Goal: Contribute content

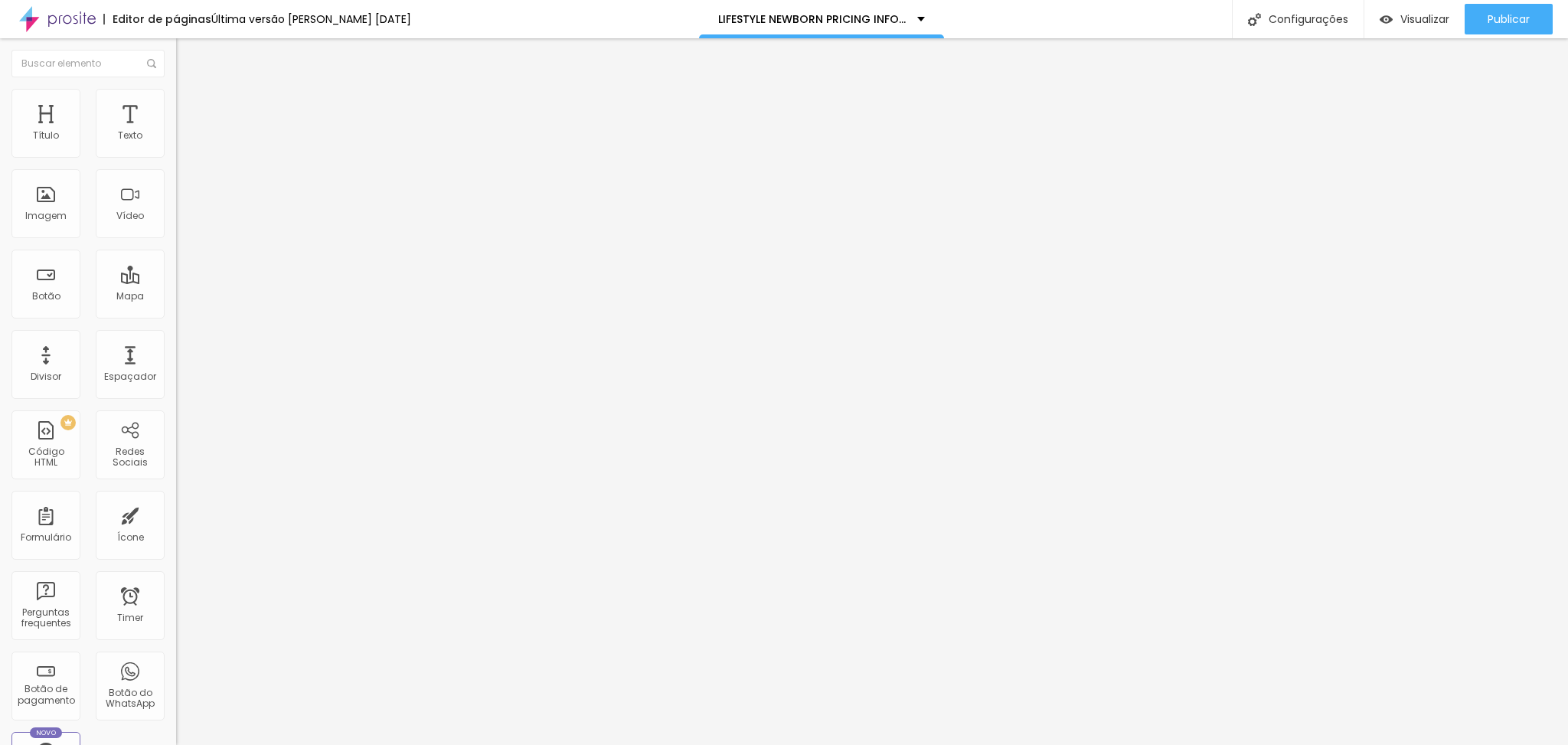
click at [176, 227] on button "button" at bounding box center [187, 218] width 21 height 16
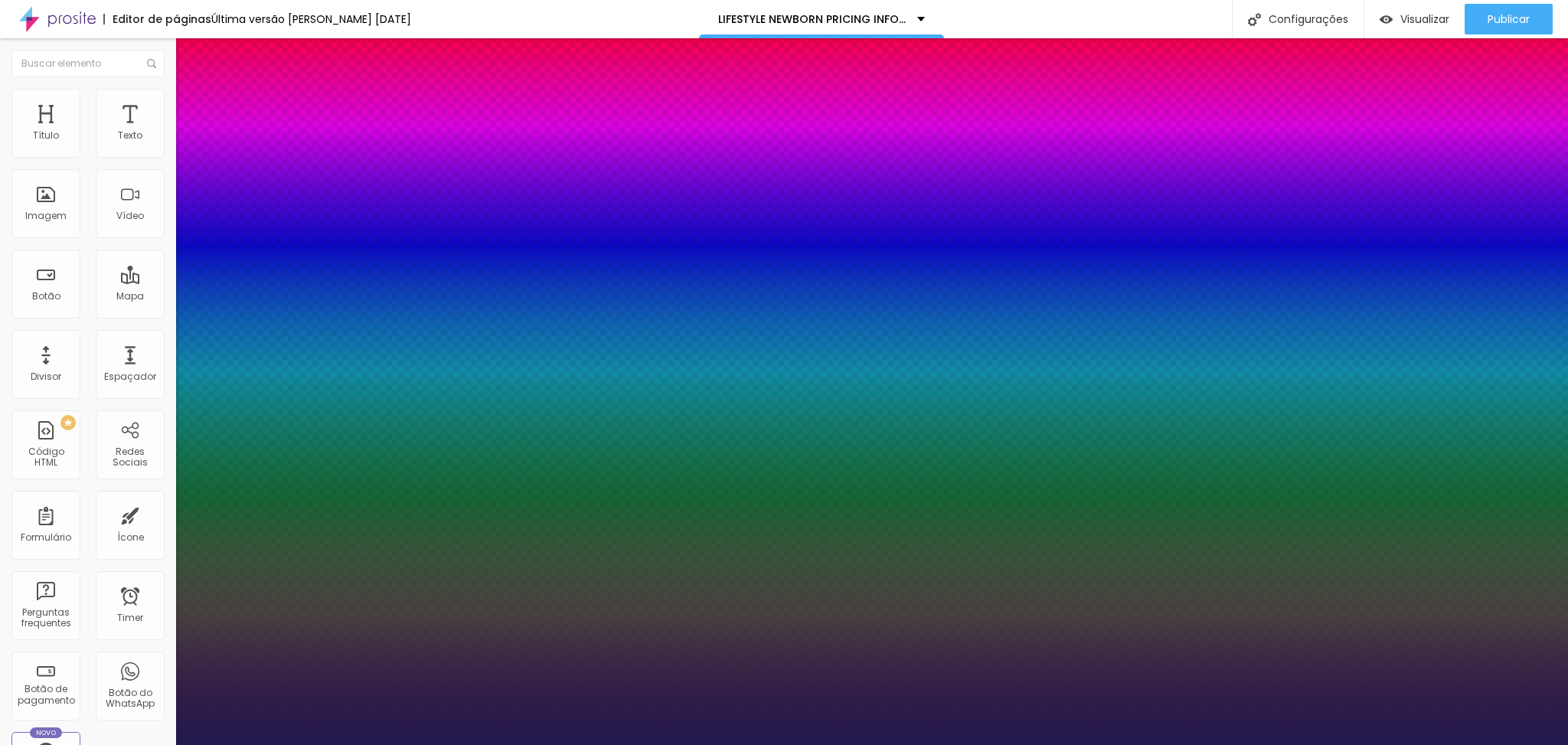
type input "1"
type input "30"
type input "1"
type input "29"
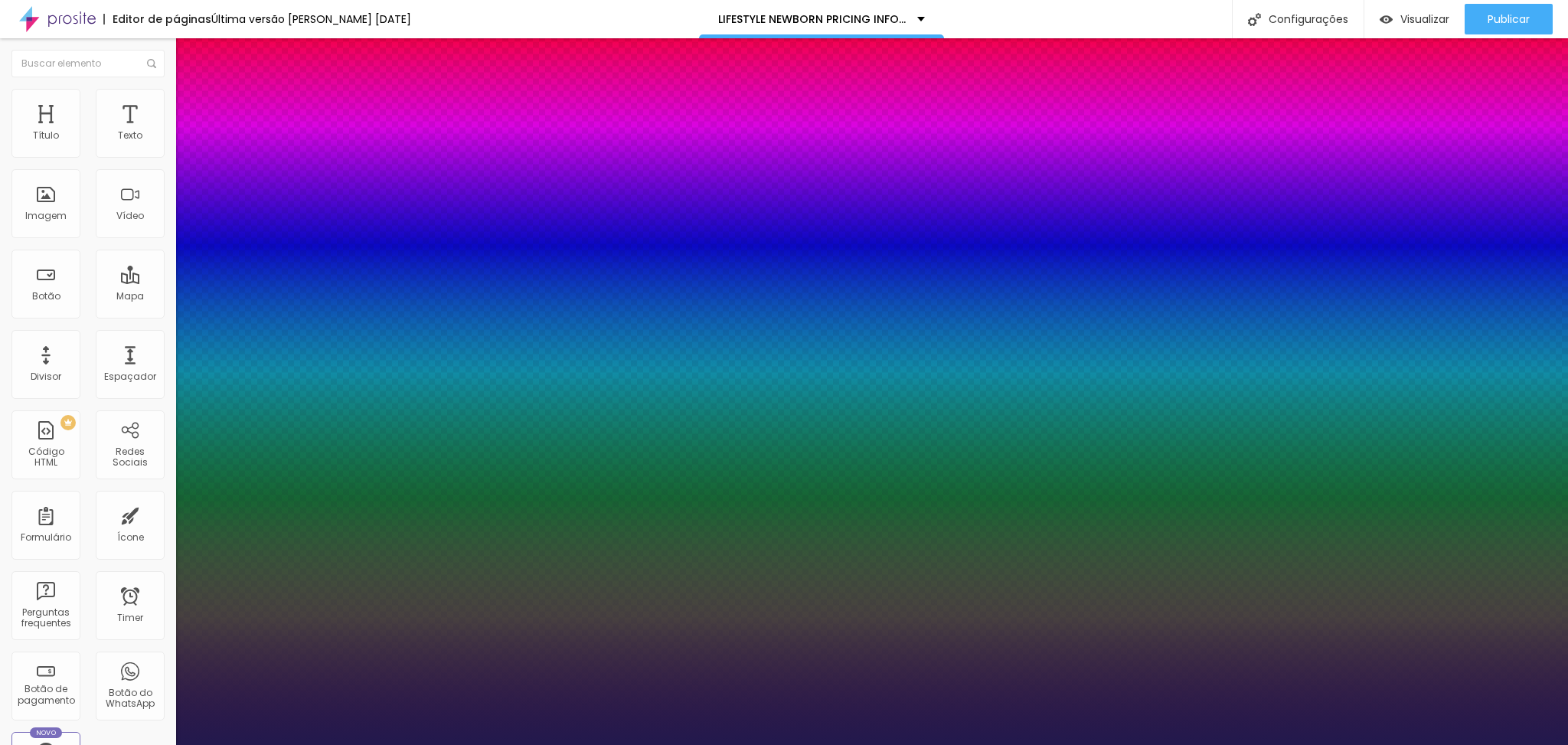
type input "29"
type input "1"
type input "28"
type input "1"
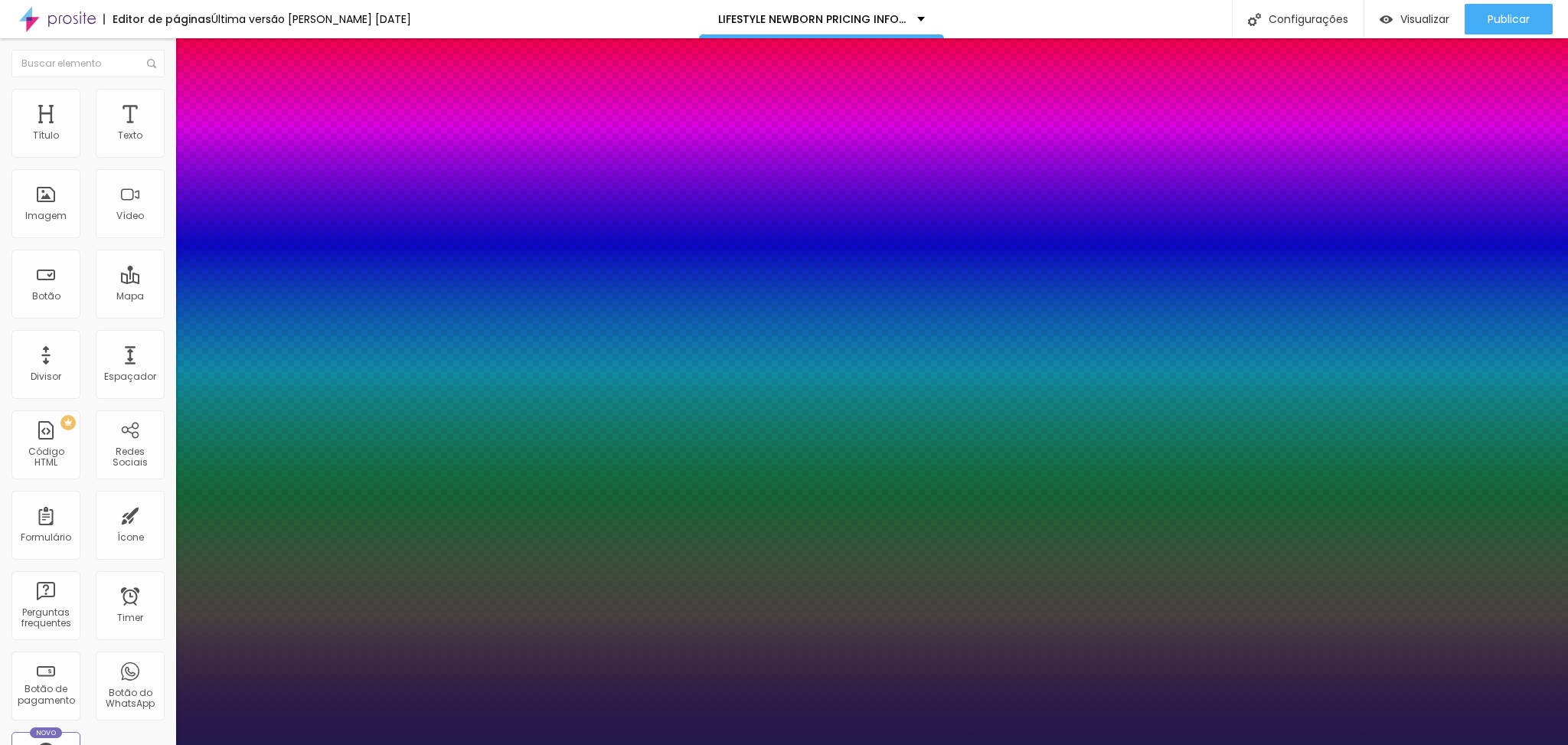
type input "27"
type input "1"
type input "26"
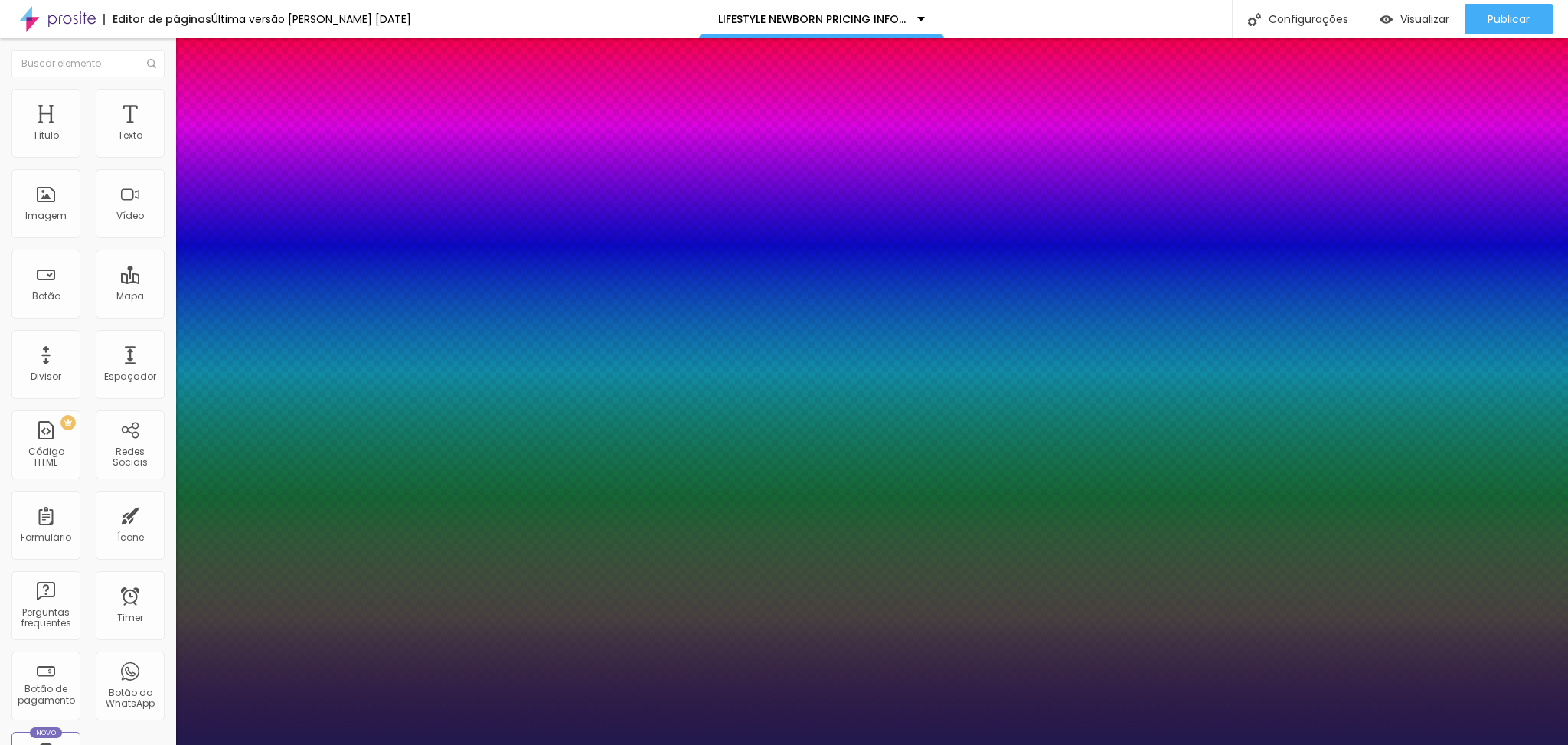
type input "1"
type input "25"
type input "1"
type input "24"
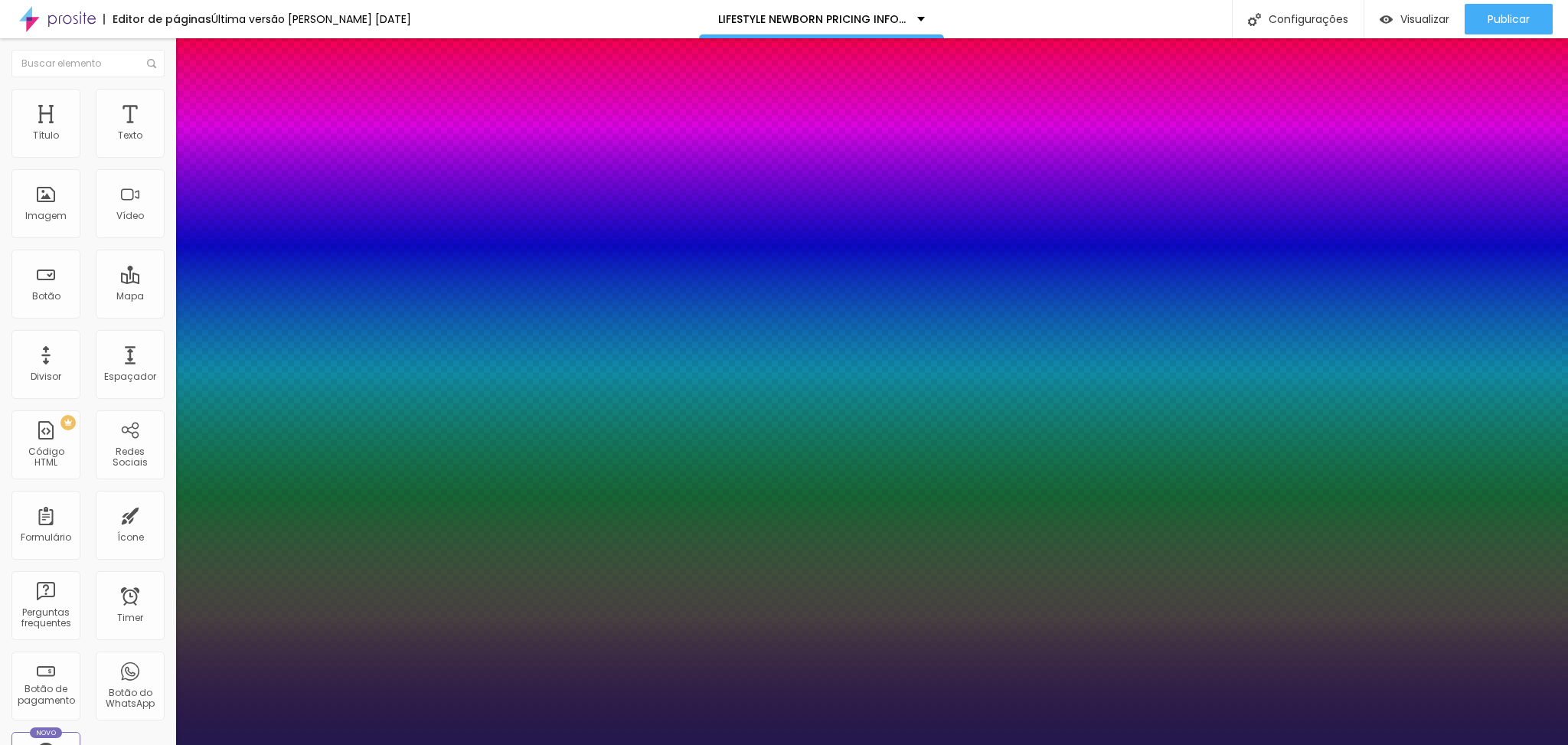
type input "24"
type input "1"
type input "23"
type input "1"
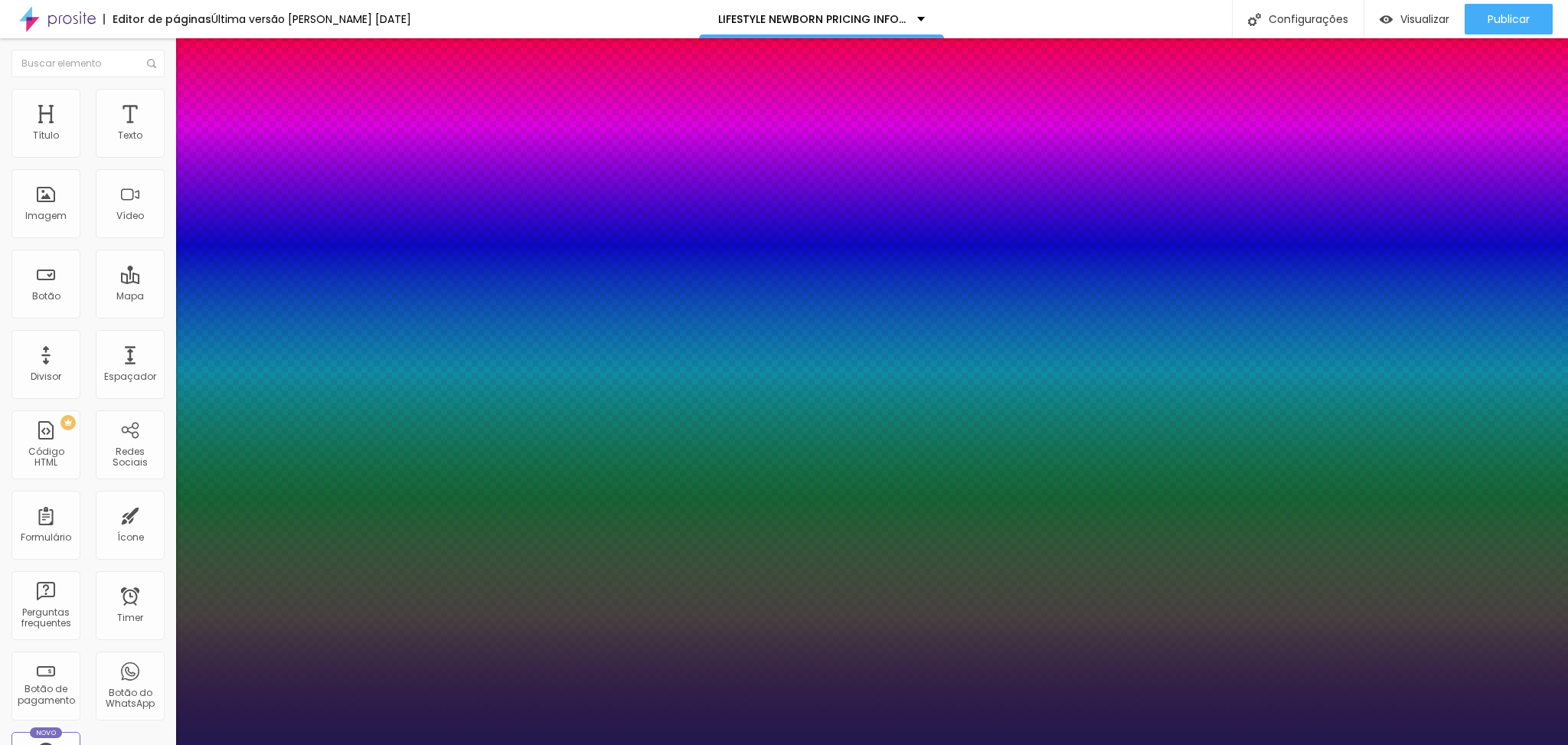
type input "22"
type input "1"
type input "23"
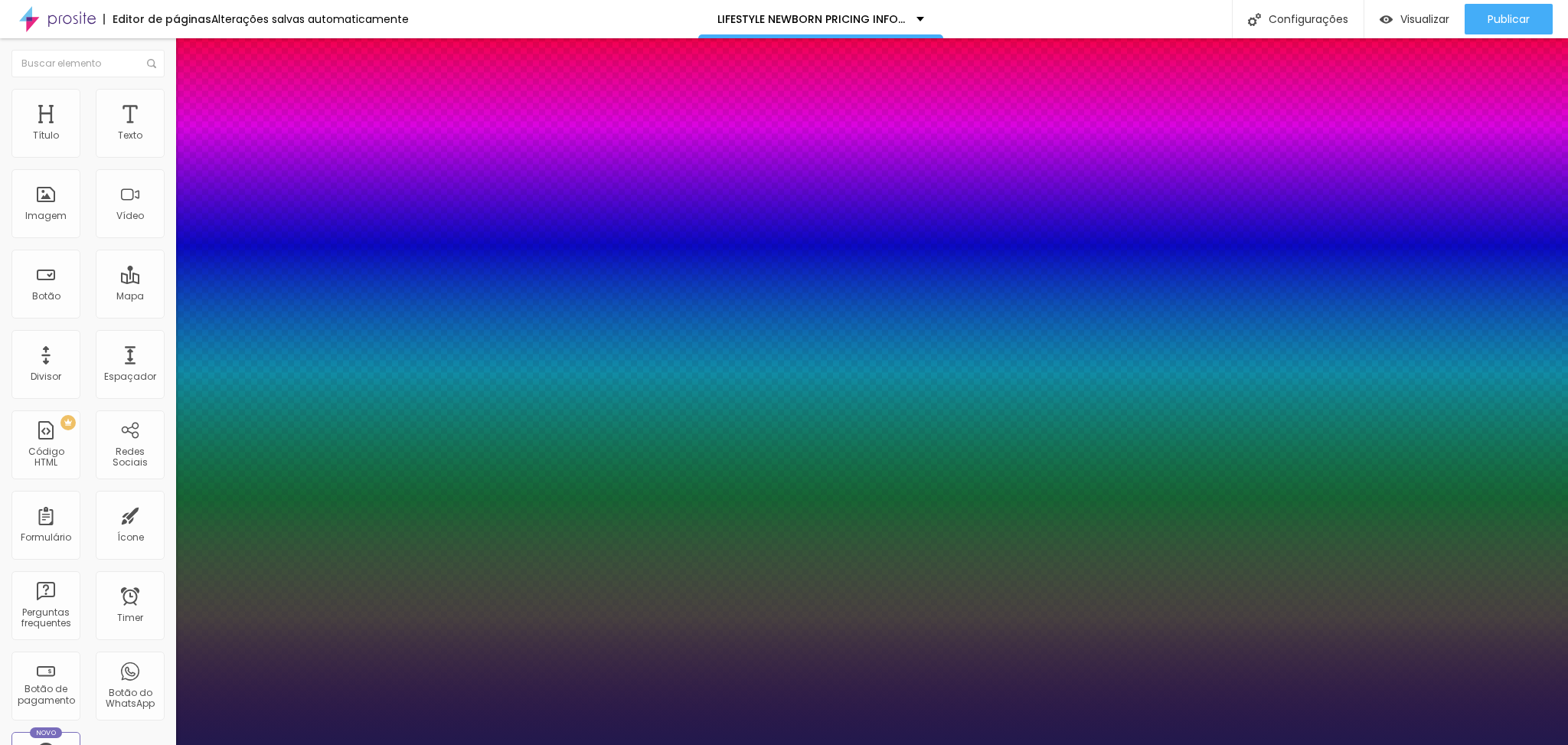
type input "1"
type input "24"
type input "1"
type input "23"
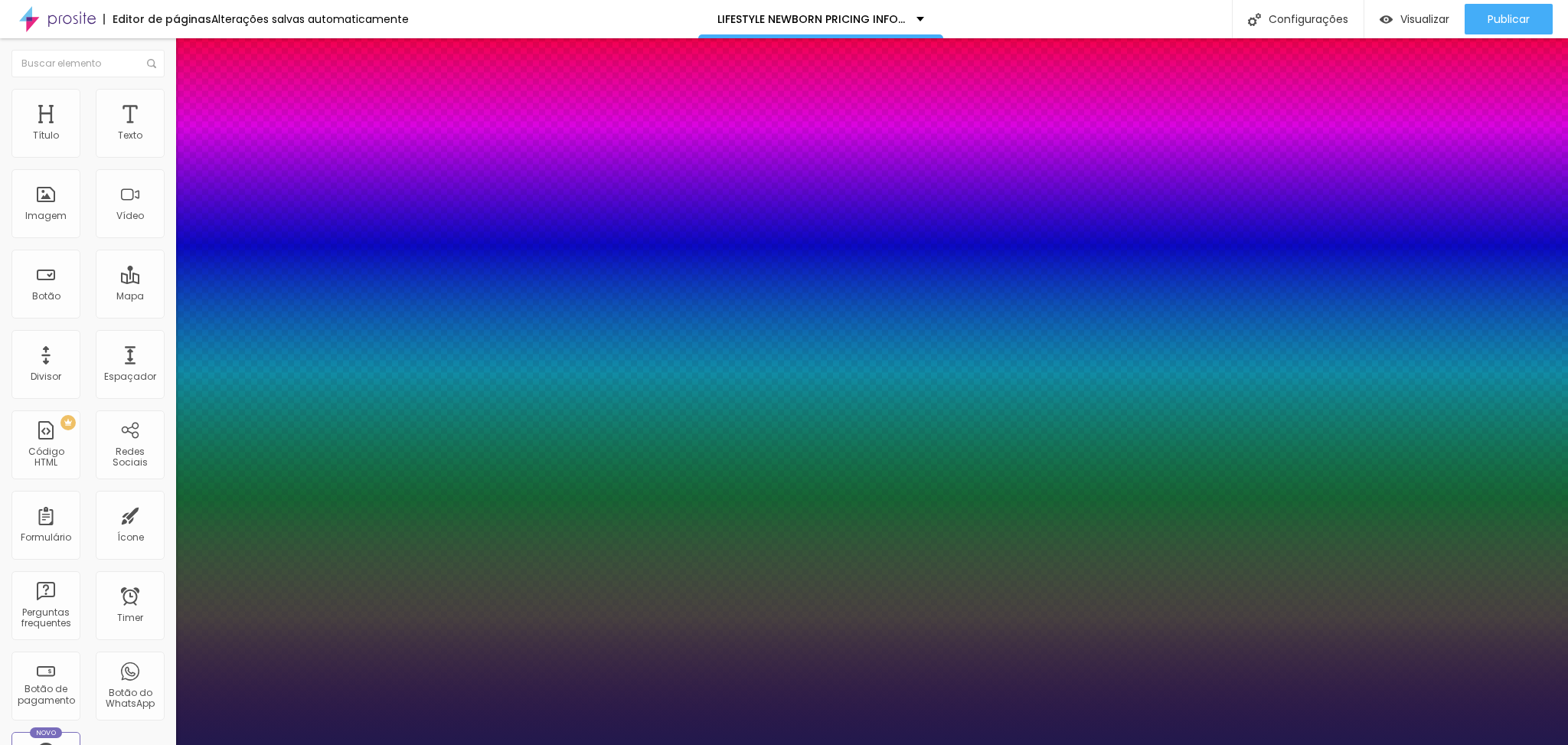
type input "23"
type input "1"
type input "22"
type input "1"
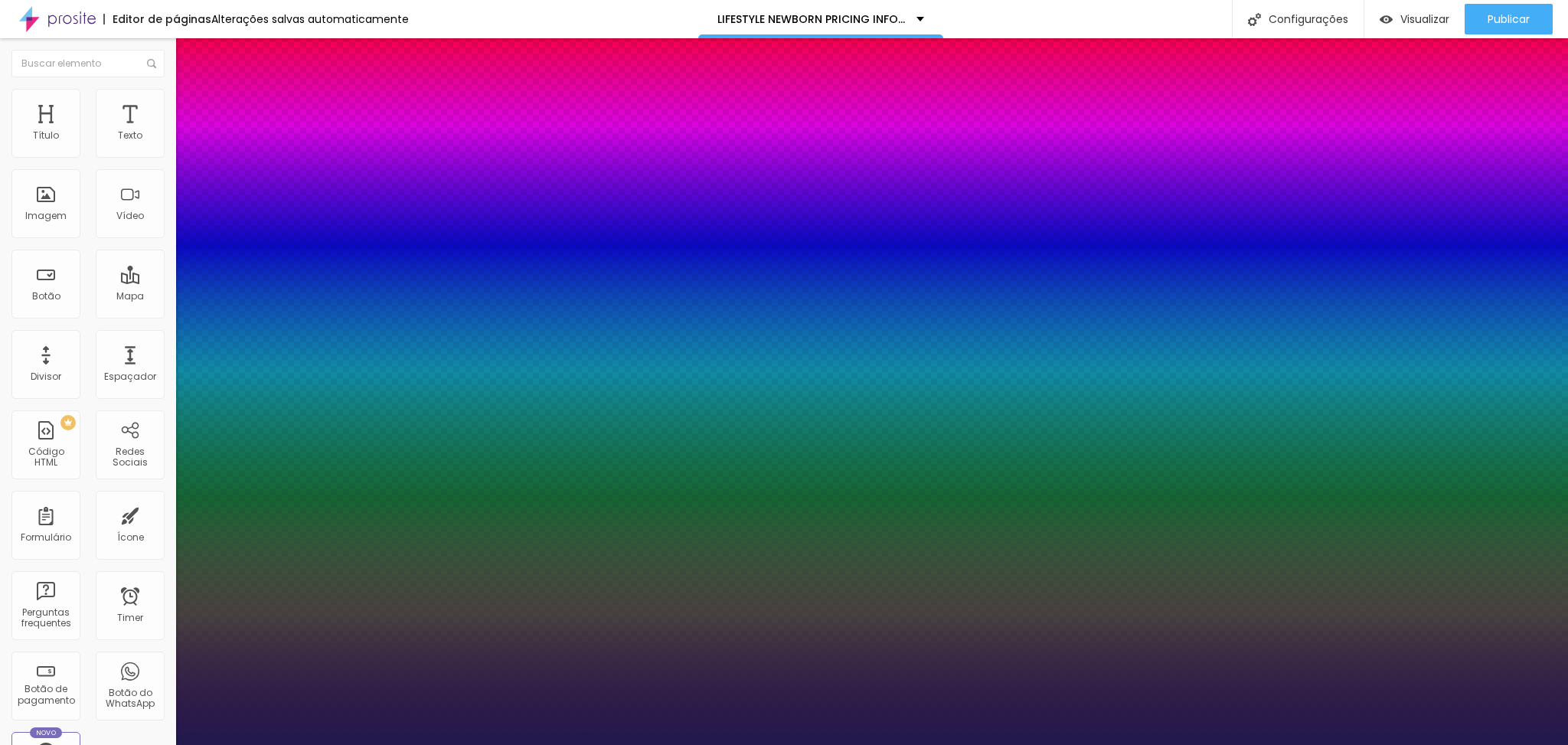
drag, startPoint x: 224, startPoint y: 428, endPoint x: 215, endPoint y: 430, distance: 9.2
type input "22"
click at [865, 744] on div at bounding box center [784, 745] width 1568 height 0
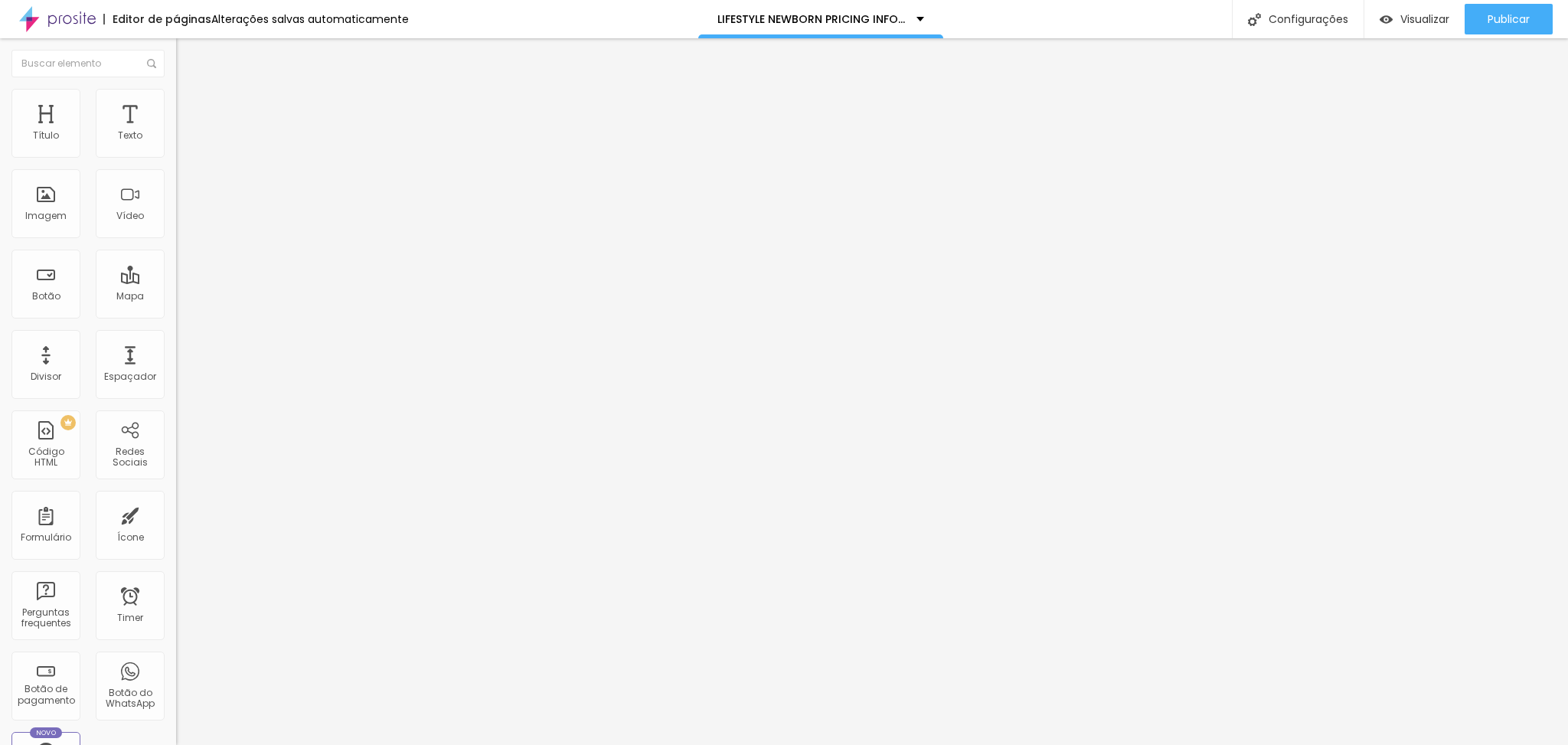
click at [182, 142] on icon "button" at bounding box center [187, 137] width 9 height 9
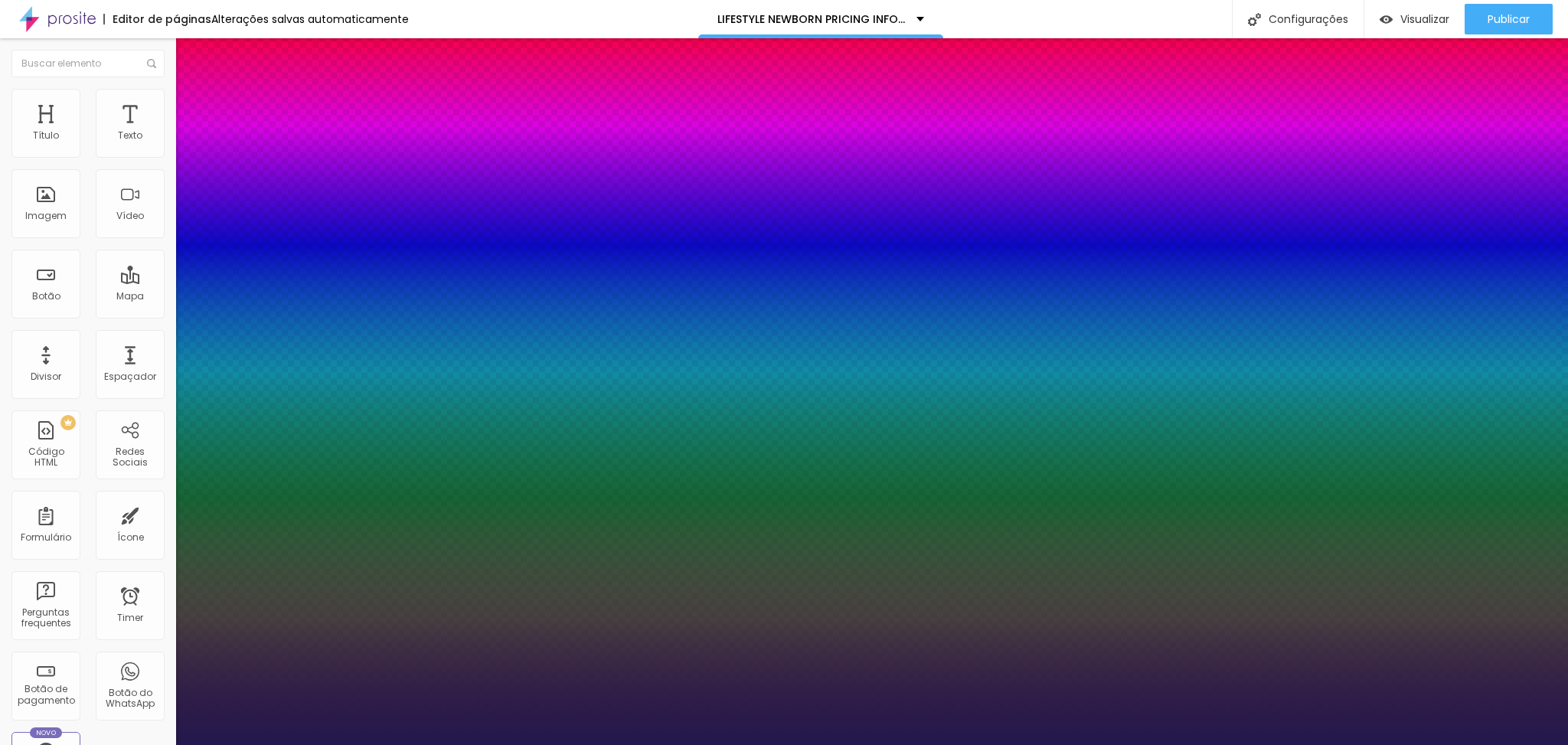
type input "1"
type input "25"
type input "1"
type input "24"
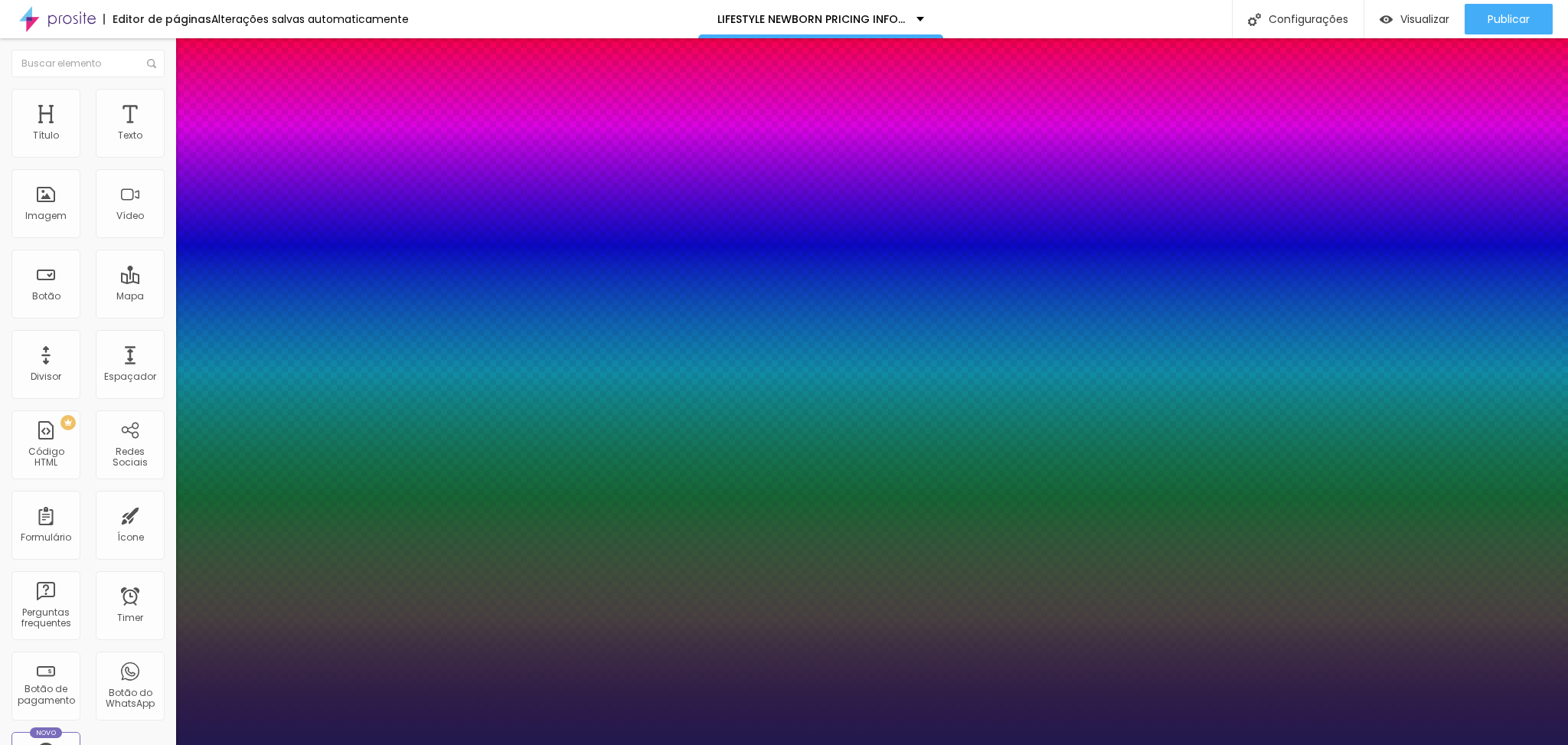
type input "24"
type input "1"
type input "23"
type input "1"
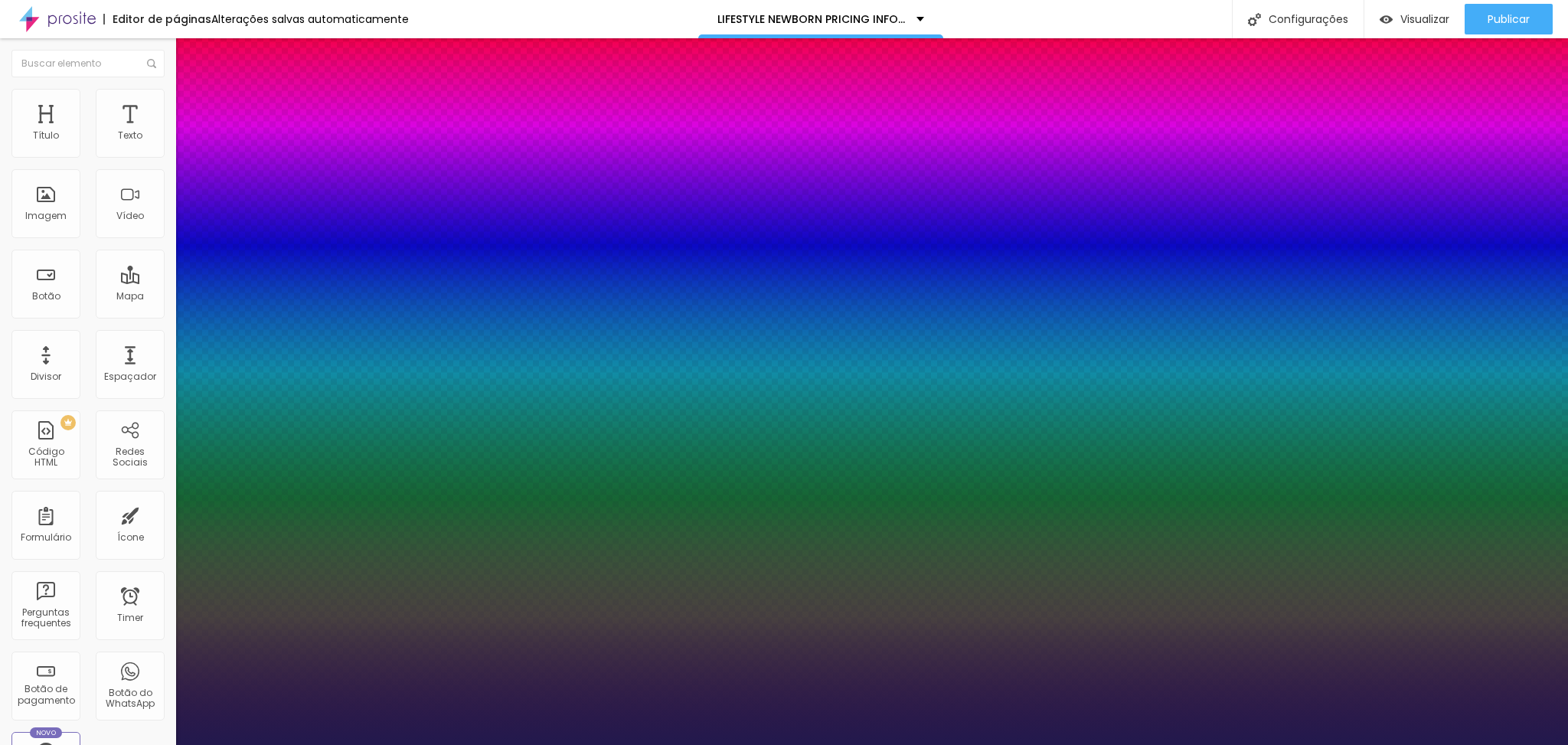
type input "22"
type input "1"
type input "22"
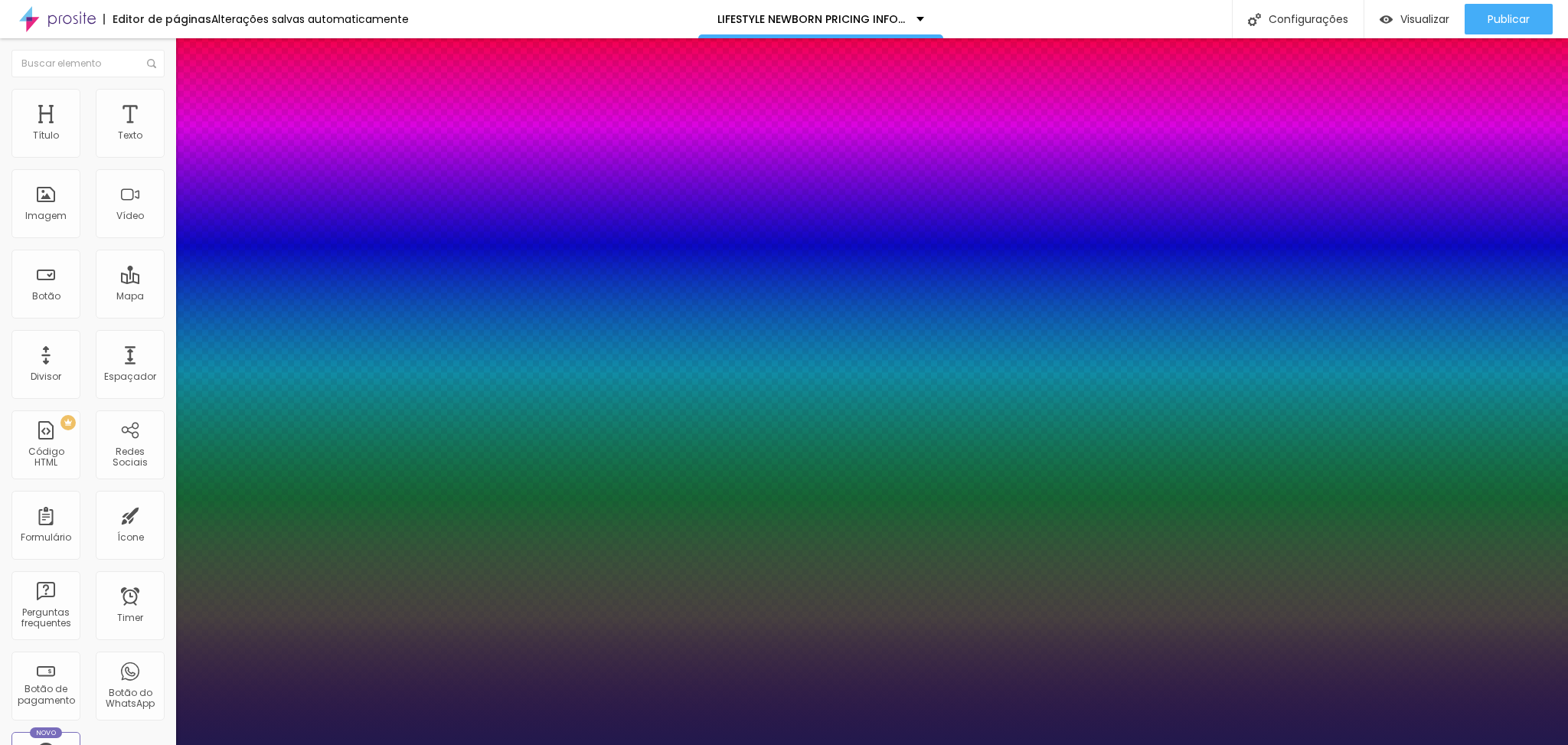
click at [1514, 744] on div at bounding box center [784, 745] width 1568 height 0
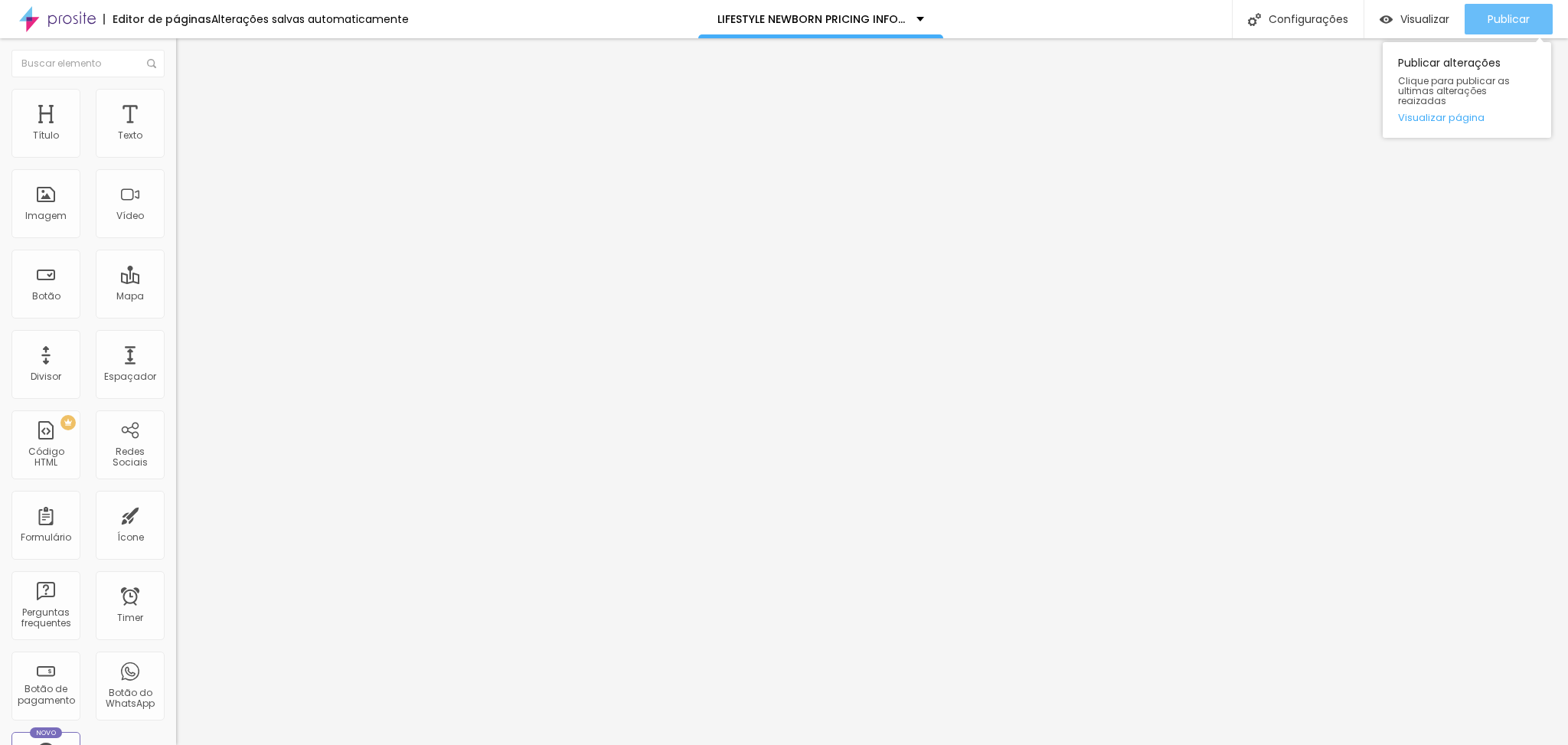
click at [1505, 20] on span "Publicar" at bounding box center [1508, 19] width 42 height 12
click at [1513, 29] on div "Publicar" at bounding box center [1508, 19] width 42 height 31
click at [1495, 26] on div "Publicar" at bounding box center [1508, 19] width 42 height 31
click at [1507, 26] on div "Publicar" at bounding box center [1508, 19] width 42 height 31
click at [1504, 19] on span "Publicar" at bounding box center [1508, 19] width 42 height 12
